Goal: Task Accomplishment & Management: Complete application form

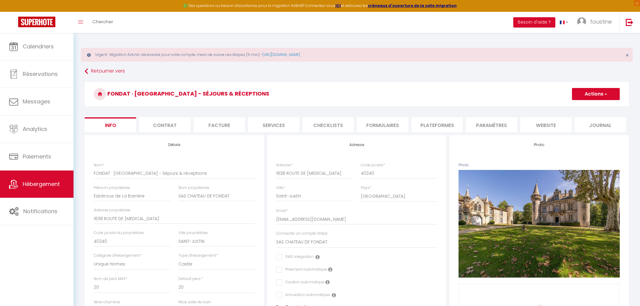
select select "unique_homes"
select select "castle"
select select "20"
select select "6"
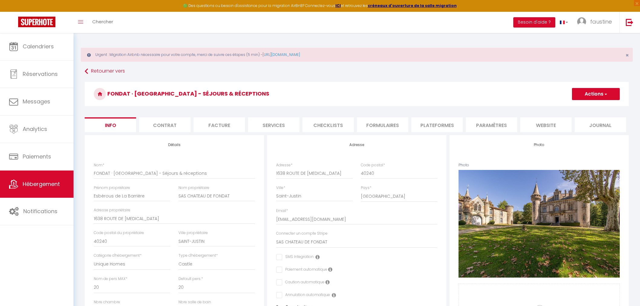
select select "6"
select select "15:00"
select select
select select "15:00"
select select "30"
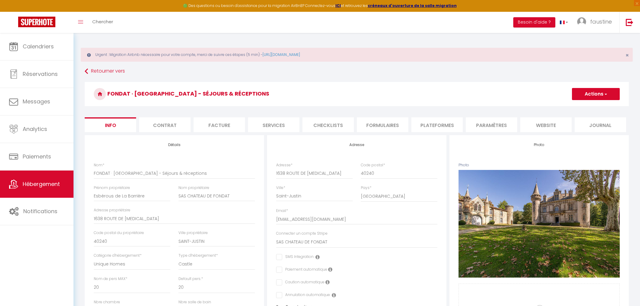
select select "120"
select select "11905"
select select "28"
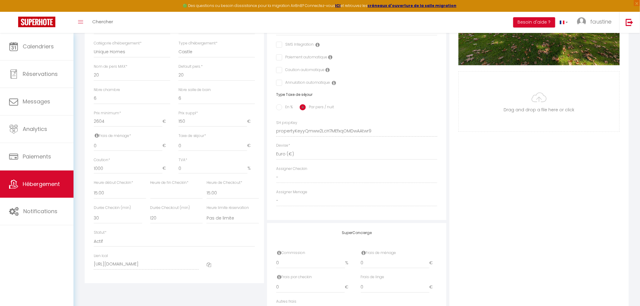
scroll to position [212, 0]
click at [61, 182] on link "Hébergement" at bounding box center [36, 184] width 73 height 27
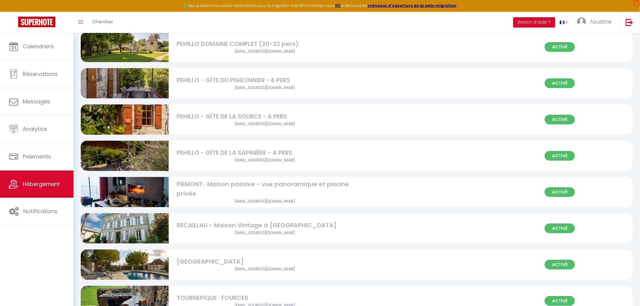
scroll to position [748, 0]
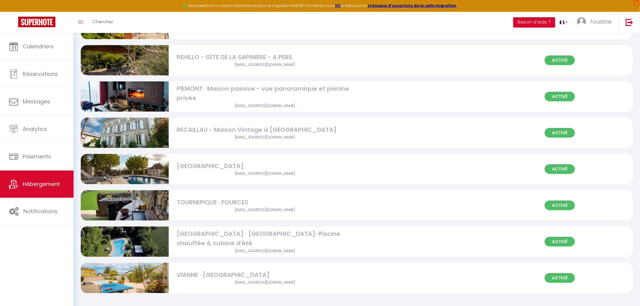
click at [253, 276] on div "VIANNE · [GEOGRAPHIC_DATA]" at bounding box center [265, 274] width 176 height 9
select select "3"
select select "2"
select select "1"
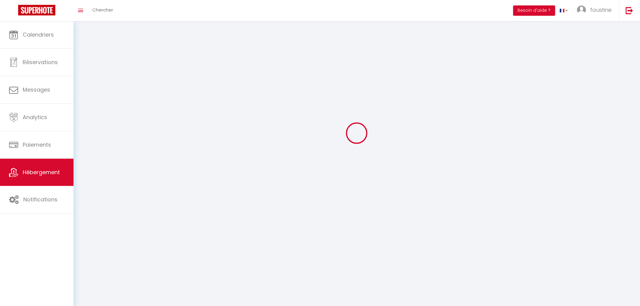
select select
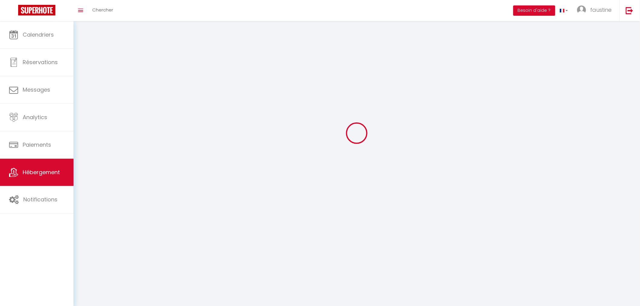
select select
checkbox input "false"
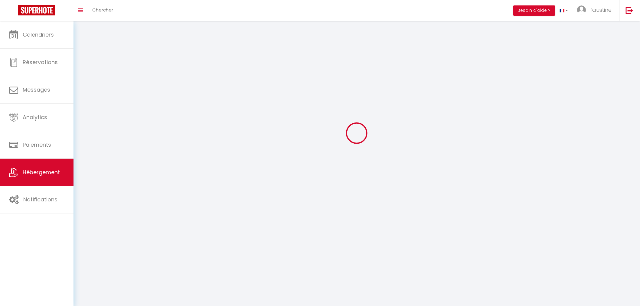
select select
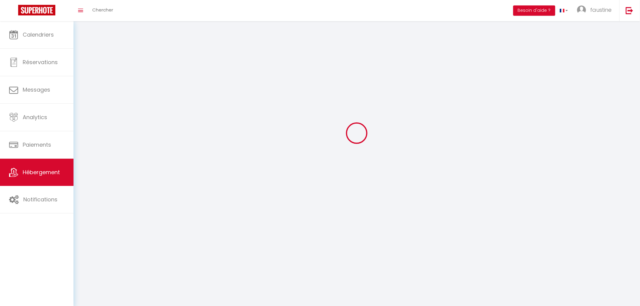
select select
checkbox input "false"
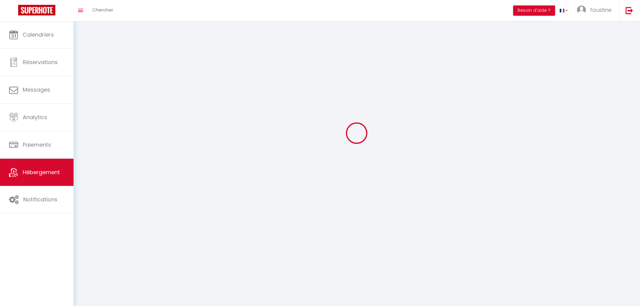
checkbox input "false"
select select
select select "1"
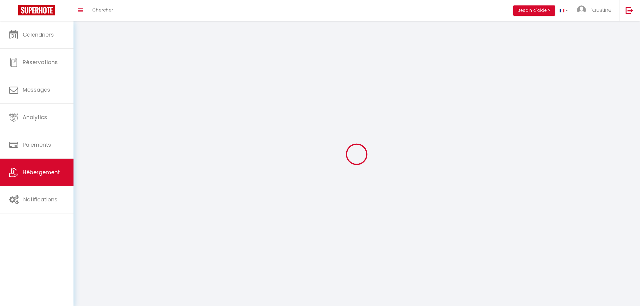
select select
select select "28"
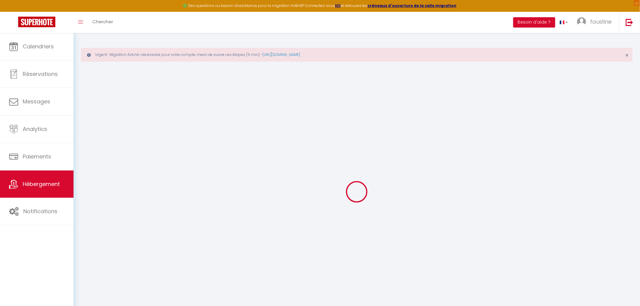
select select
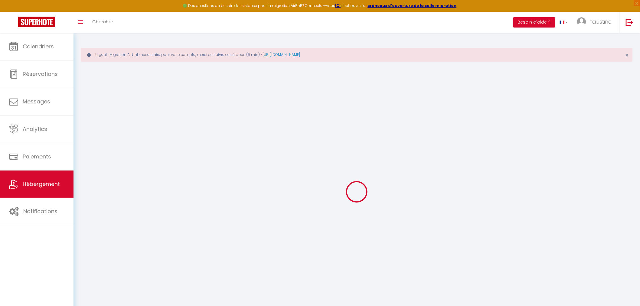
select select
checkbox input "false"
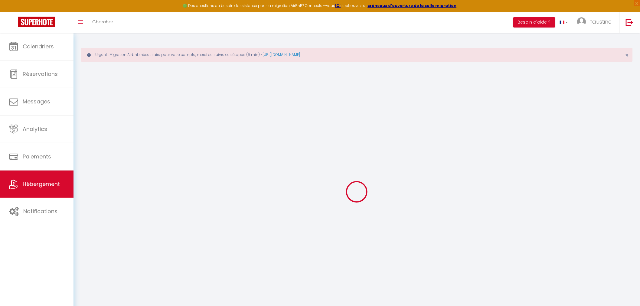
select select
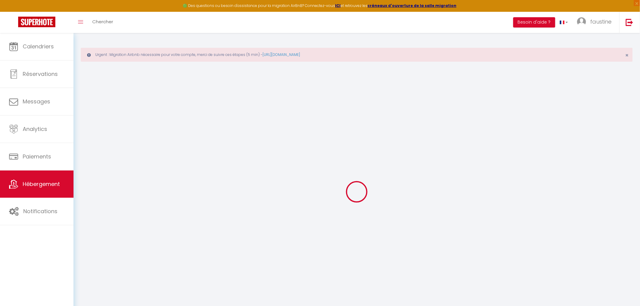
select select
checkbox input "false"
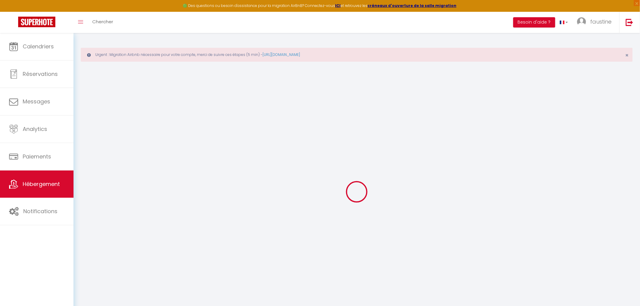
checkbox input "false"
select select
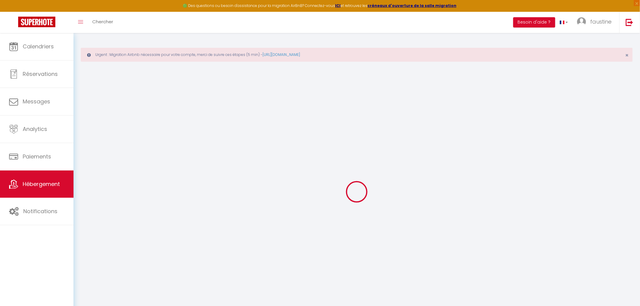
select select
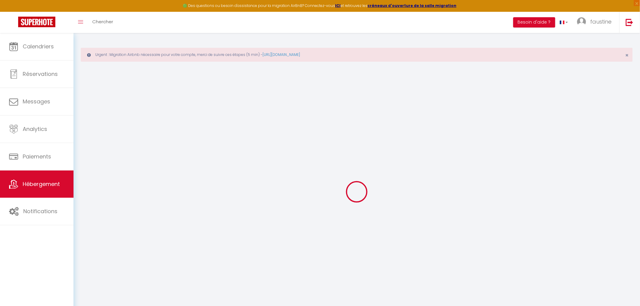
checkbox input "false"
select select
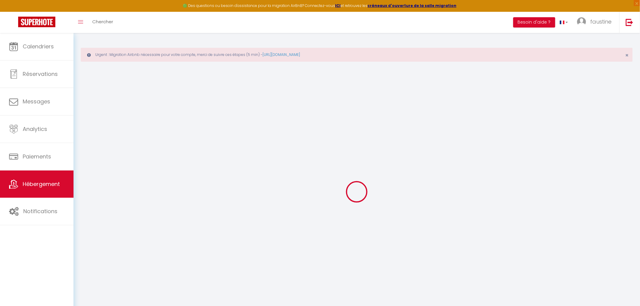
select select
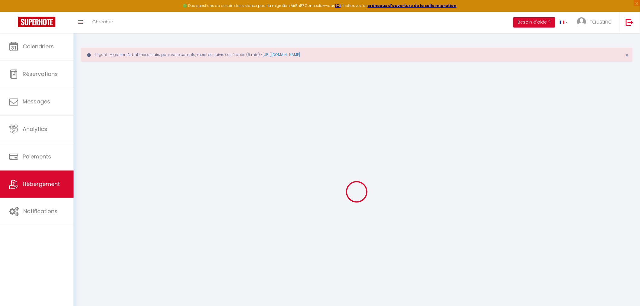
select select
checkbox input "false"
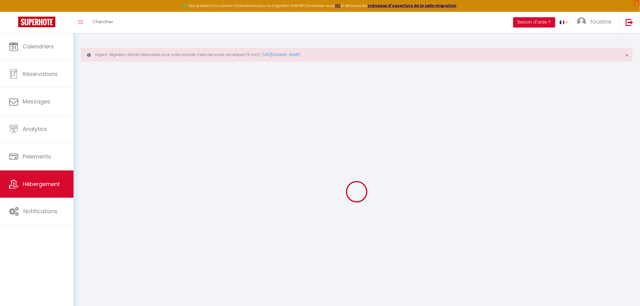
checkbox input "false"
select select
type input "VIANNE · [GEOGRAPHIC_DATA]"
type input "[PERSON_NAME]"
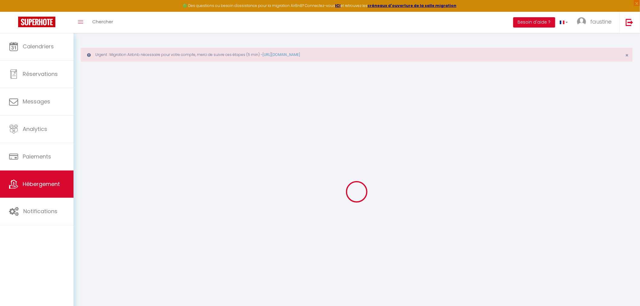
type input "MacDaniel"
type input "[STREET_ADDRESS]"
type input "47230"
type input "Vianne"
select select "houses"
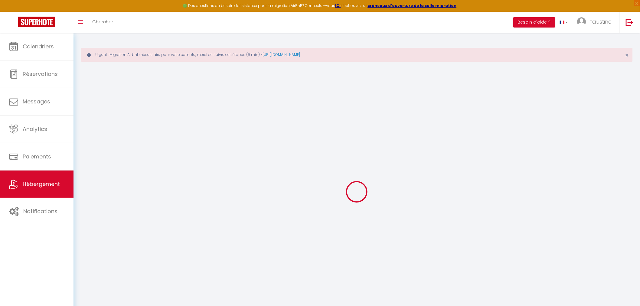
select select "10"
select select "5"
select select "4"
type input "320"
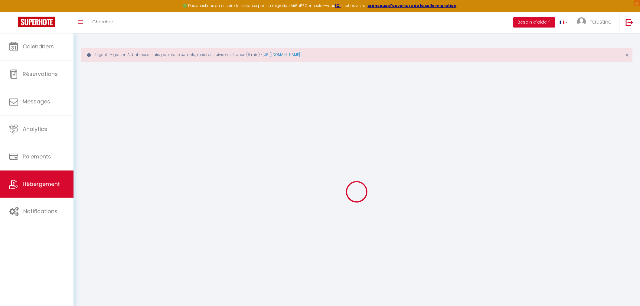
type input "180"
type input "1.47"
type input "1000"
select select
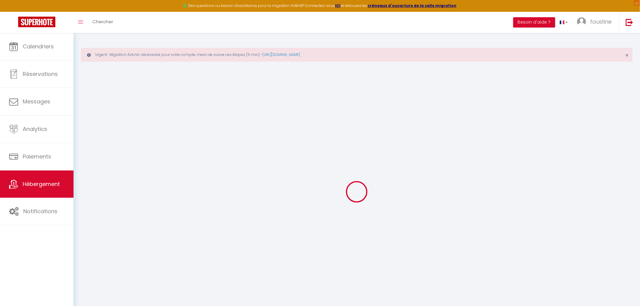
select select
type input "[GEOGRAPHIC_DATA]"
type input "47230"
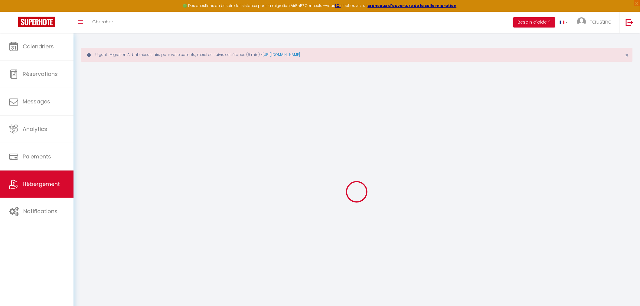
type input "Vianne"
type input "[EMAIL_ADDRESS][DOMAIN_NAME]"
select select "12832"
checkbox input "false"
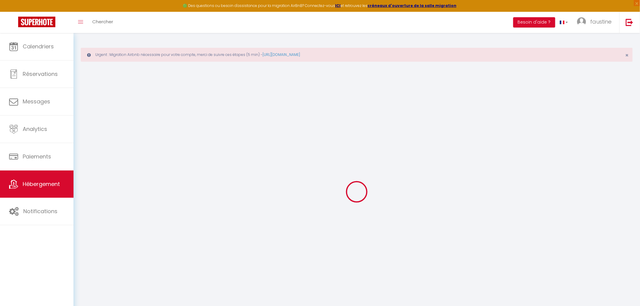
checkbox input "false"
type input "17"
type input "0"
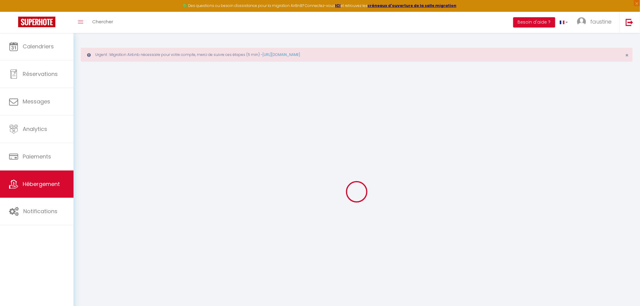
type input "0"
select select
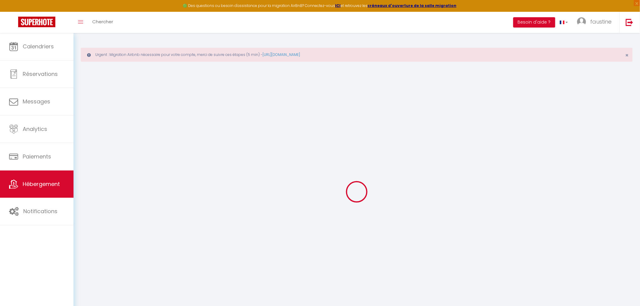
select select
checkbox input "false"
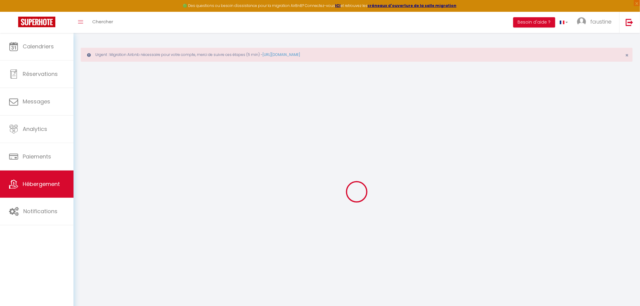
select select
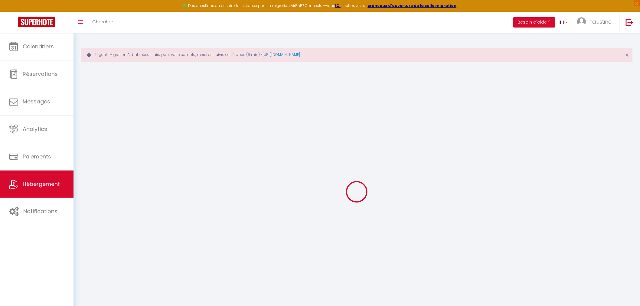
checkbox input "false"
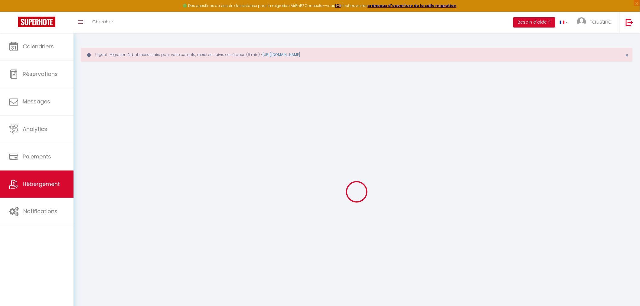
checkbox input "false"
select select "17:00"
select select
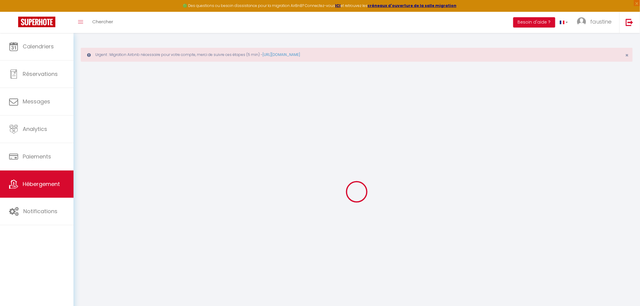
select select "10:00"
select select "30"
select select "120"
select select
checkbox input "false"
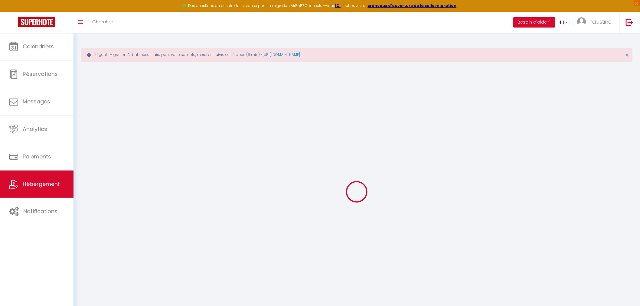
checkbox input "false"
select select
checkbox input "false"
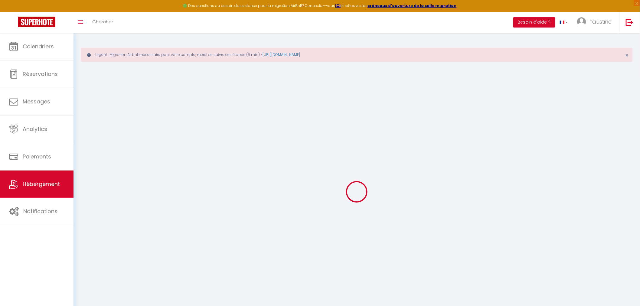
checkbox input "false"
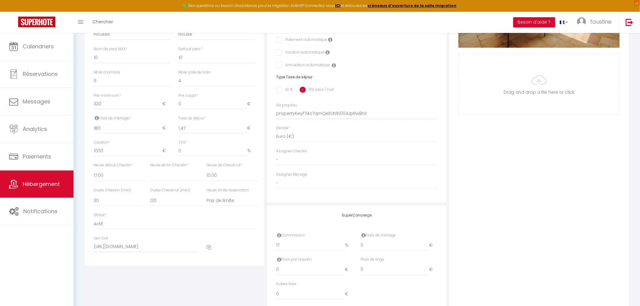
scroll to position [253, 0]
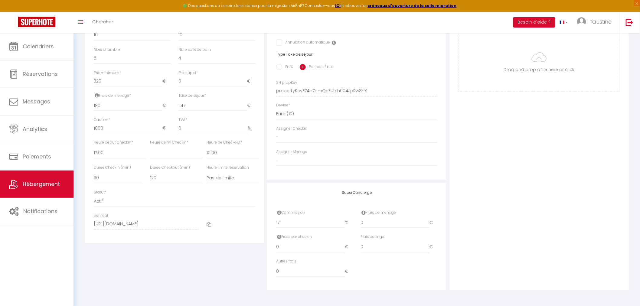
click at [209, 226] on icon at bounding box center [209, 224] width 5 height 5
select select
checkbox input "false"
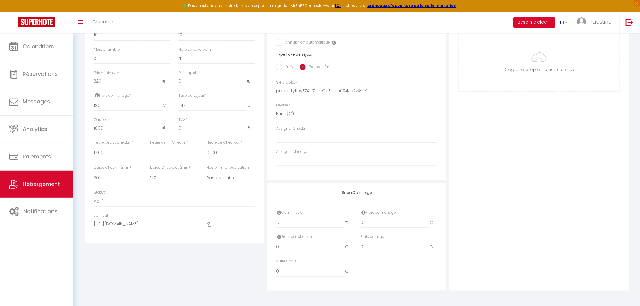
checkbox input "false"
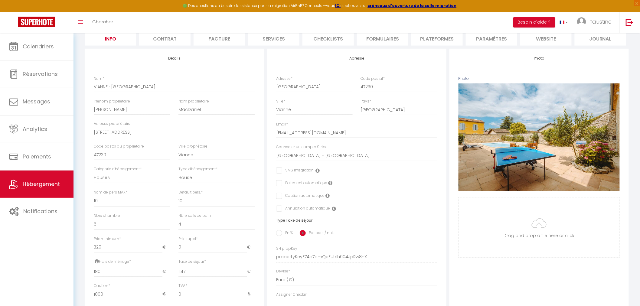
scroll to position [51, 0]
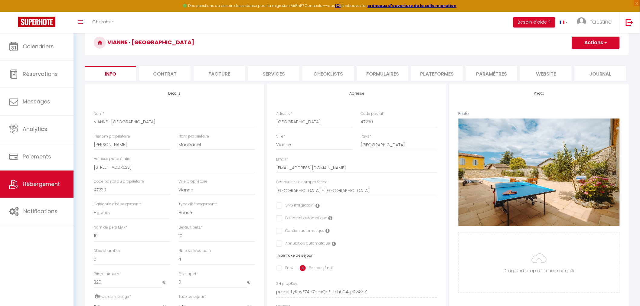
click at [430, 75] on li "Plateformes" at bounding box center [436, 73] width 51 height 15
select select
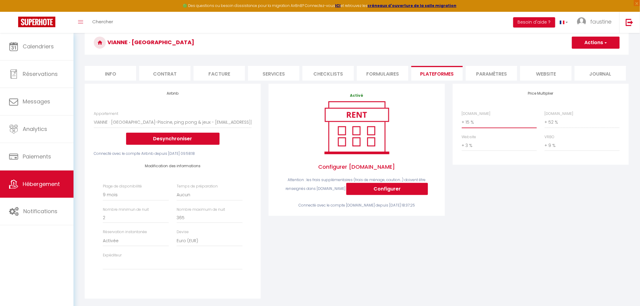
drag, startPoint x: 472, startPoint y: 117, endPoint x: 472, endPoint y: 120, distance: 3.0
click at [472, 117] on select "0 + 1 % + 2 % + 3 % + 4 % + 5 % + 6 % + 7 % + 8 % + 9 %" at bounding box center [499, 121] width 75 height 11
select select "+ 18 %"
click at [462, 116] on select "0 + 1 % + 2 % + 3 % + 4 % + 5 % + 6 % + 7 % + 8 % + 9 %" at bounding box center [499, 121] width 75 height 11
select select
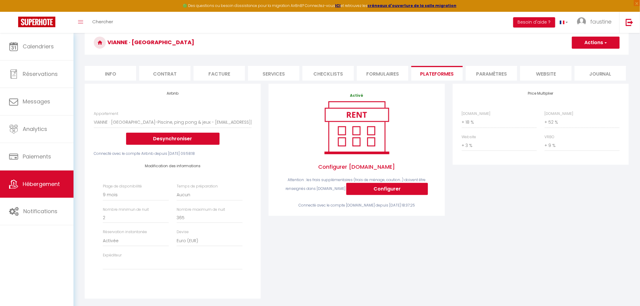
click at [597, 43] on button "Actions" at bounding box center [596, 43] width 48 height 12
click at [590, 58] on link "Enregistrer" at bounding box center [596, 56] width 48 height 8
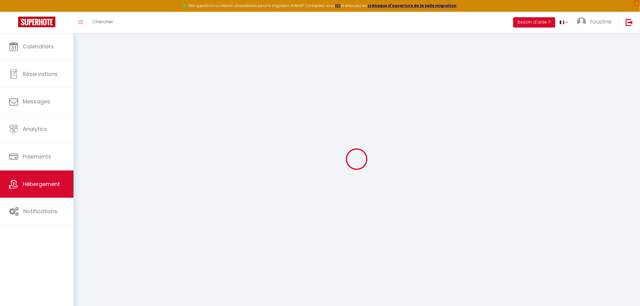
scroll to position [51, 0]
select select "270"
select select "EUR"
select select
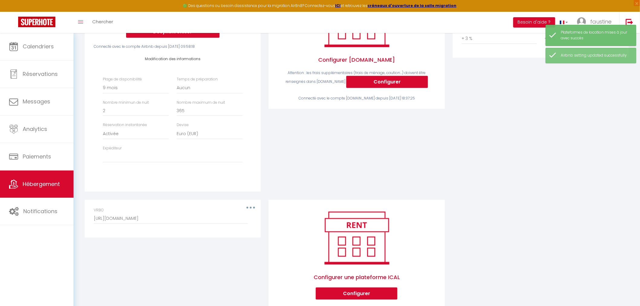
scroll to position [174, 0]
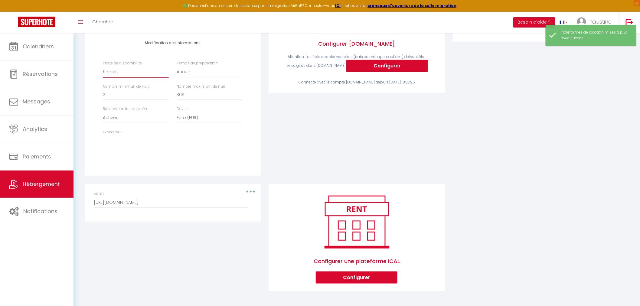
click at [122, 72] on select "Date indisponible par [PERSON_NAME] 1 mois 3 mois 6 mois 9 mois 12 mois 24 mois" at bounding box center [136, 71] width 66 height 11
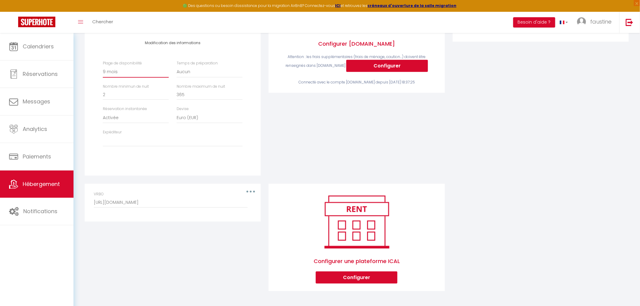
select select "365"
click at [103, 66] on select "Date indisponible par [PERSON_NAME] 1 mois 3 mois 6 mois 9 mois 12 mois 24 mois" at bounding box center [136, 71] width 66 height 11
select select
click at [134, 73] on select "Date indisponible par [PERSON_NAME] 1 mois 3 mois 6 mois 9 mois 12 mois 24 mois" at bounding box center [136, 71] width 66 height 11
select select "-1"
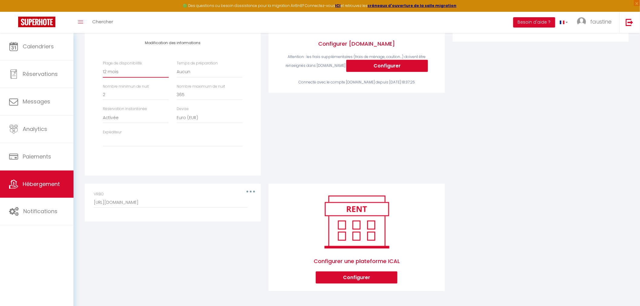
click at [103, 66] on select "Date indisponible par [PERSON_NAME] 1 mois 3 mois 6 mois 9 mois 12 mois 24 mois" at bounding box center [136, 71] width 66 height 11
select select
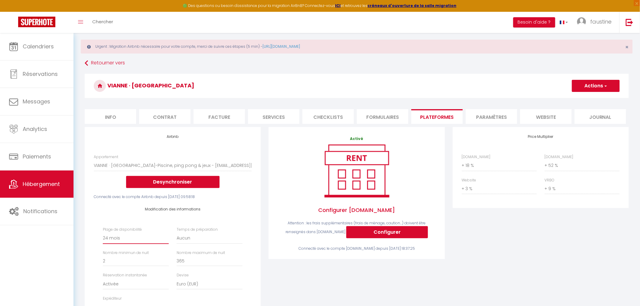
scroll to position [0, 0]
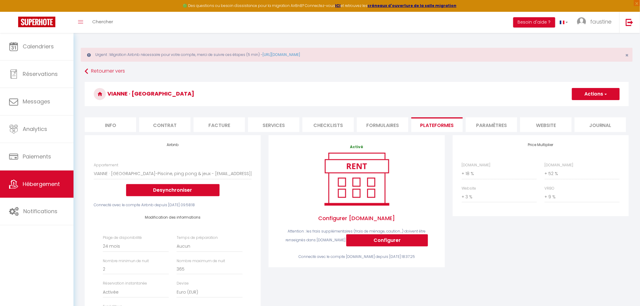
click at [597, 94] on button "Actions" at bounding box center [596, 94] width 48 height 12
click at [591, 104] on link "Enregistrer" at bounding box center [596, 107] width 48 height 8
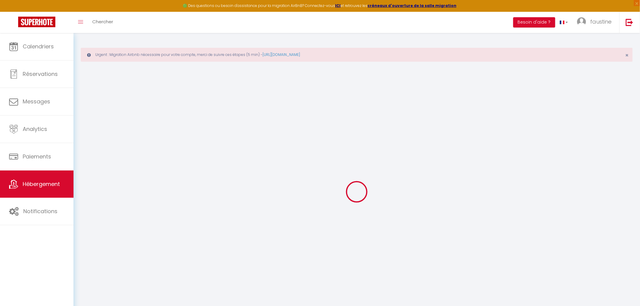
select select "-1"
select select "EUR"
select select
